Goal: Download file/media

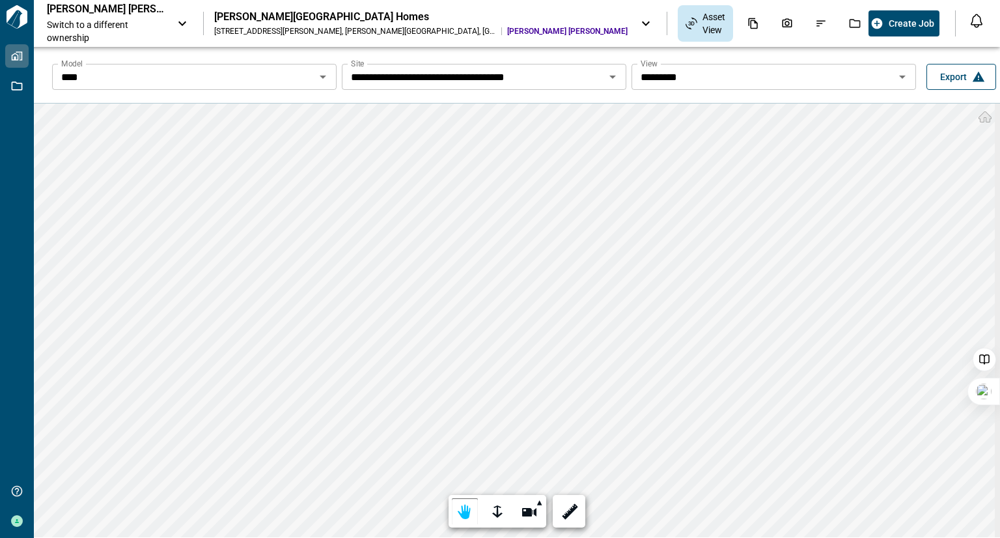
click at [961, 83] on button "Export" at bounding box center [962, 77] width 70 height 26
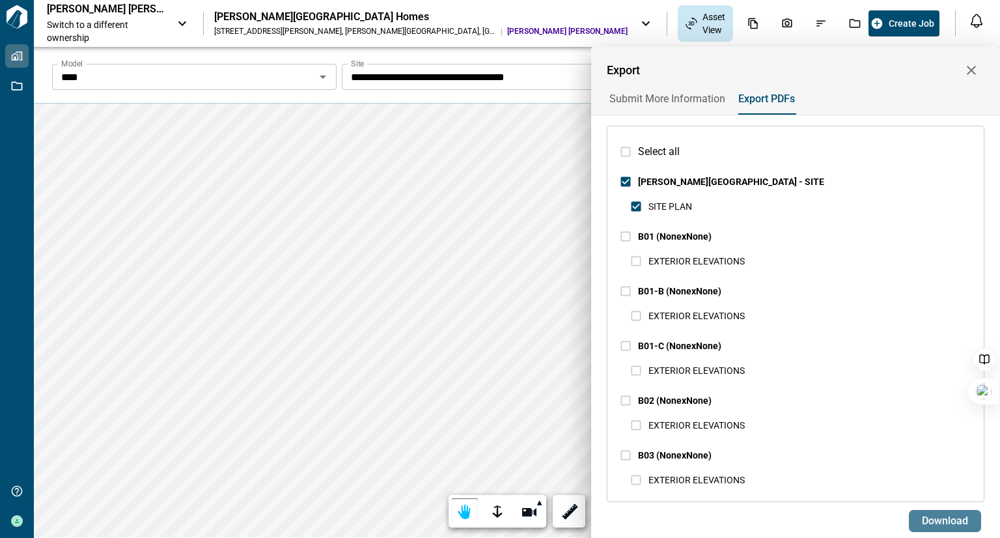
click at [930, 516] on span "Download" at bounding box center [945, 520] width 46 height 13
